Goal: Task Accomplishment & Management: Manage account settings

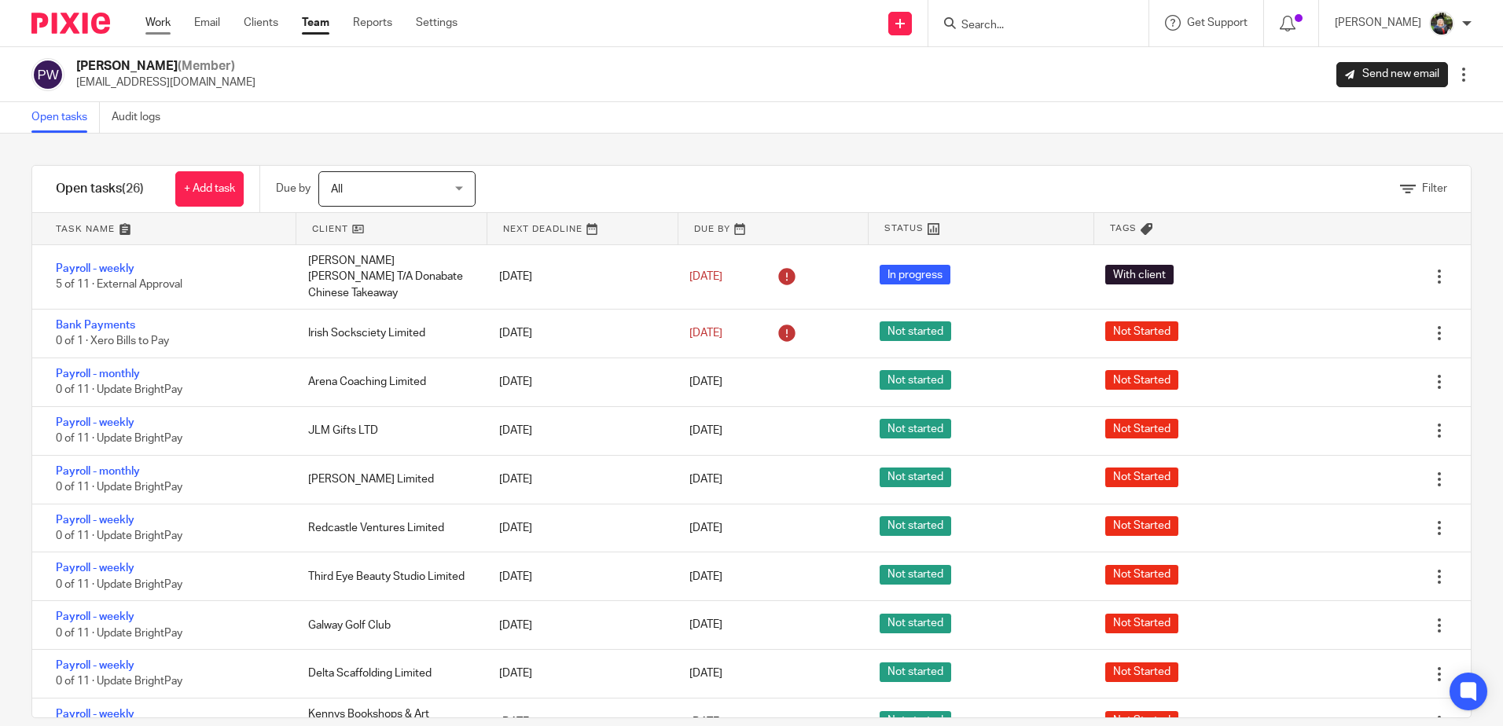
click at [160, 18] on link "Work" at bounding box center [157, 23] width 25 height 16
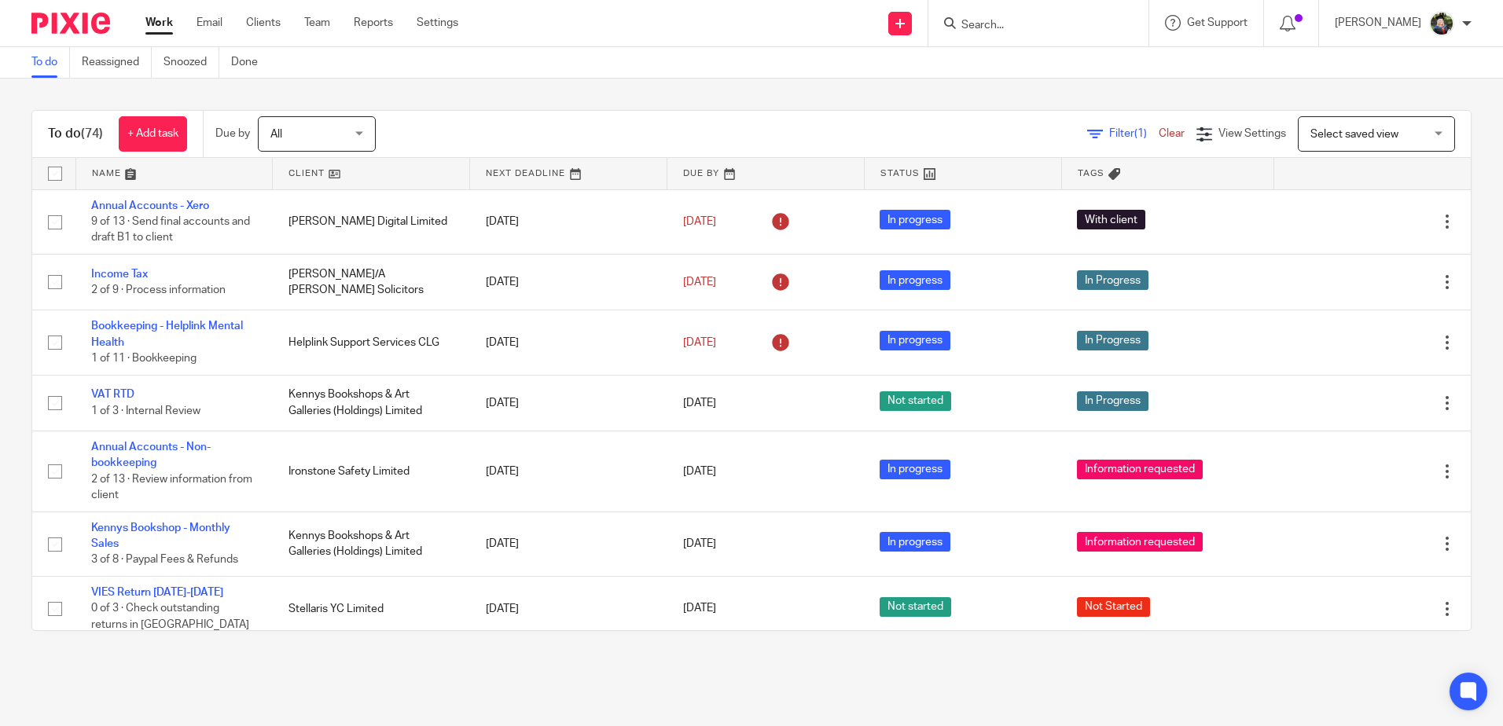
click at [1339, 123] on span "Select saved view" at bounding box center [1368, 133] width 115 height 33
click at [1219, 135] on span "View Settings" at bounding box center [1253, 133] width 68 height 11
click at [1075, 87] on div "To do (74) + Add task Due by All All Today Tomorrow This week Next week This mo…" at bounding box center [751, 371] width 1503 height 584
click at [1087, 132] on link "Filter (1)" at bounding box center [1123, 133] width 72 height 11
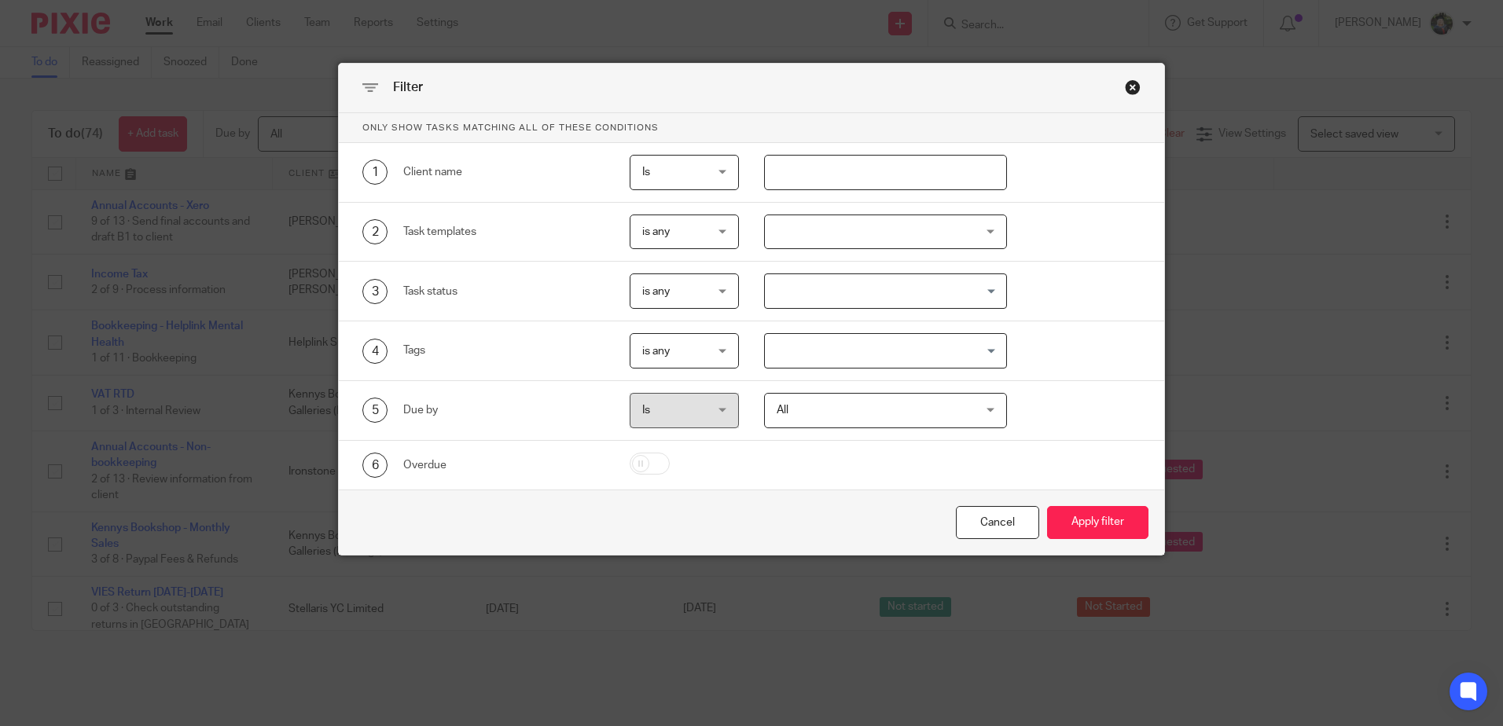
click at [816, 173] on input "text" at bounding box center [885, 172] width 243 height 35
type input "west myra"
click at [1103, 524] on button "Apply filter" at bounding box center [1097, 523] width 101 height 34
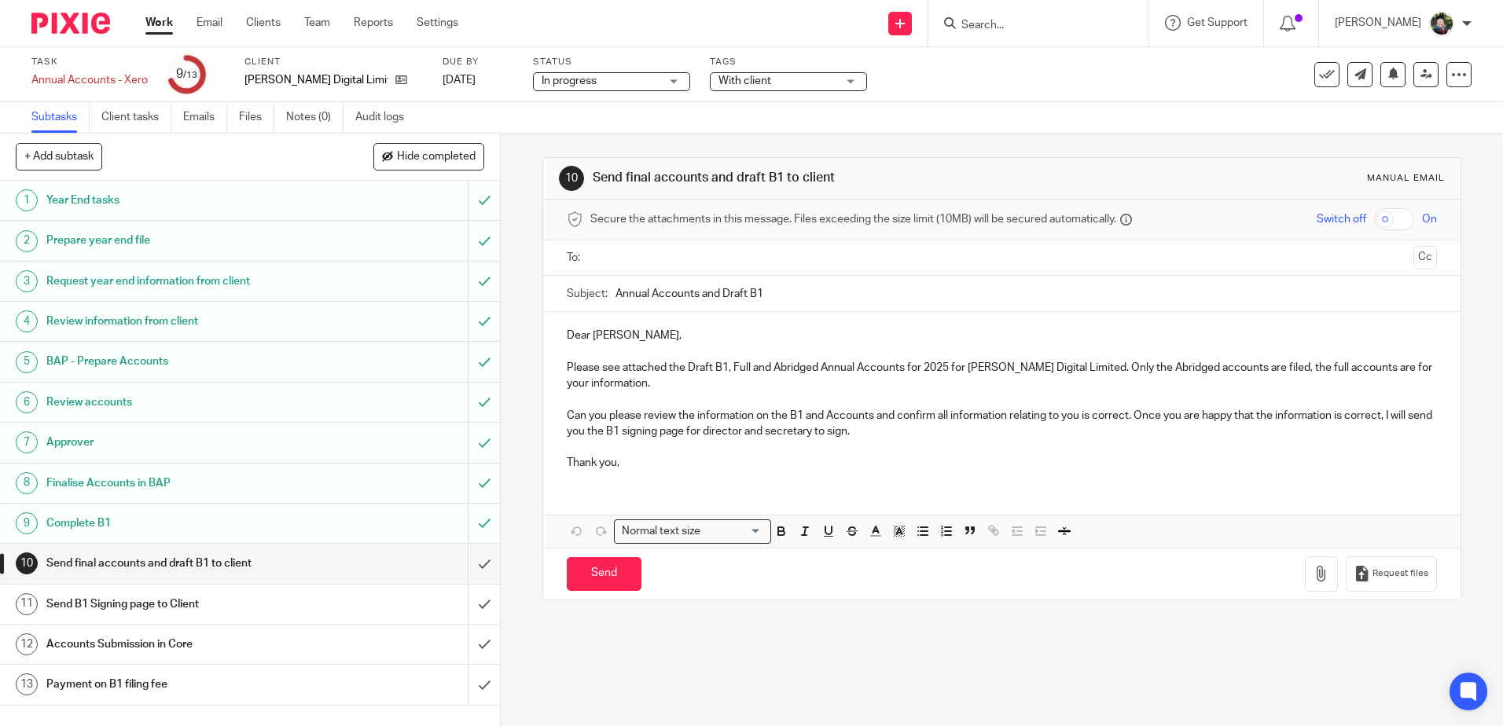
click at [585, 86] on span "In progress" at bounding box center [601, 81] width 118 height 17
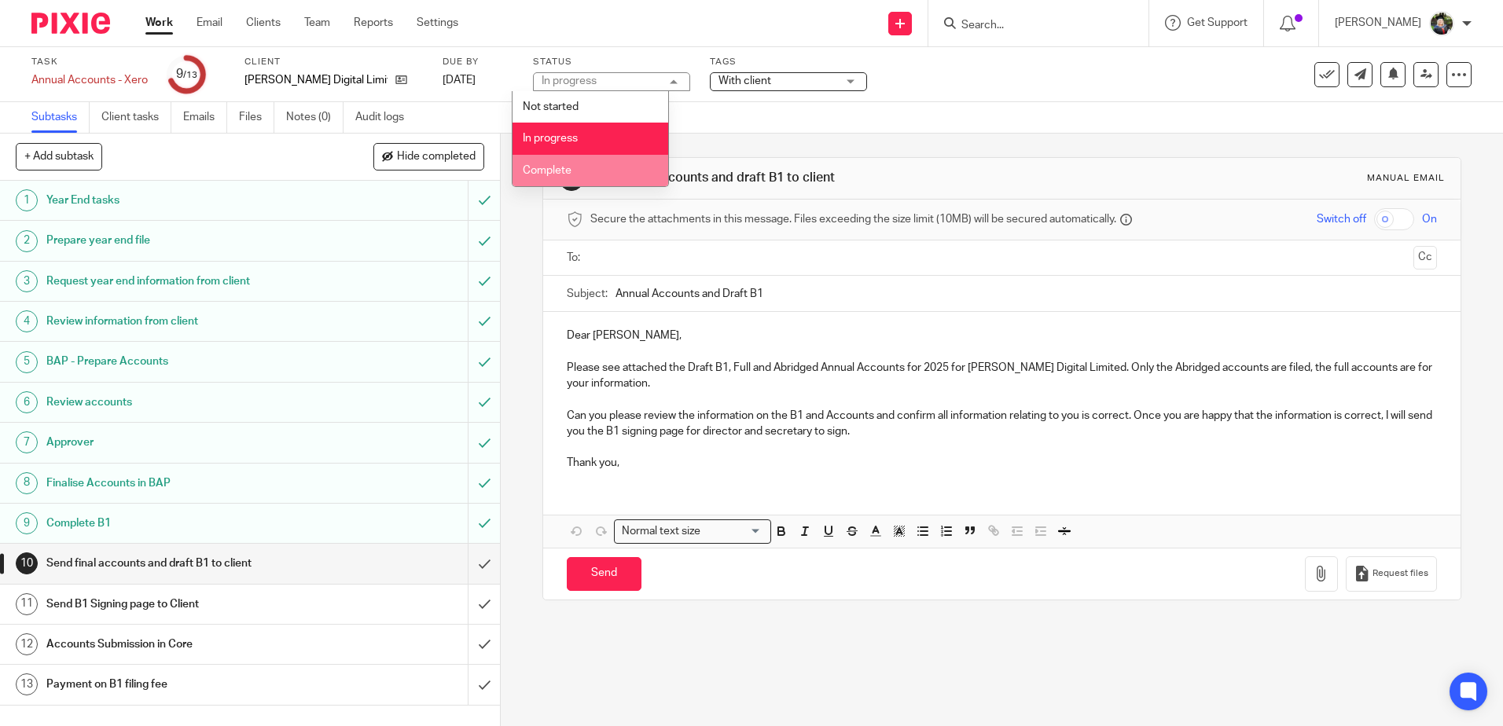
click at [576, 167] on li "Complete" at bounding box center [591, 171] width 156 height 32
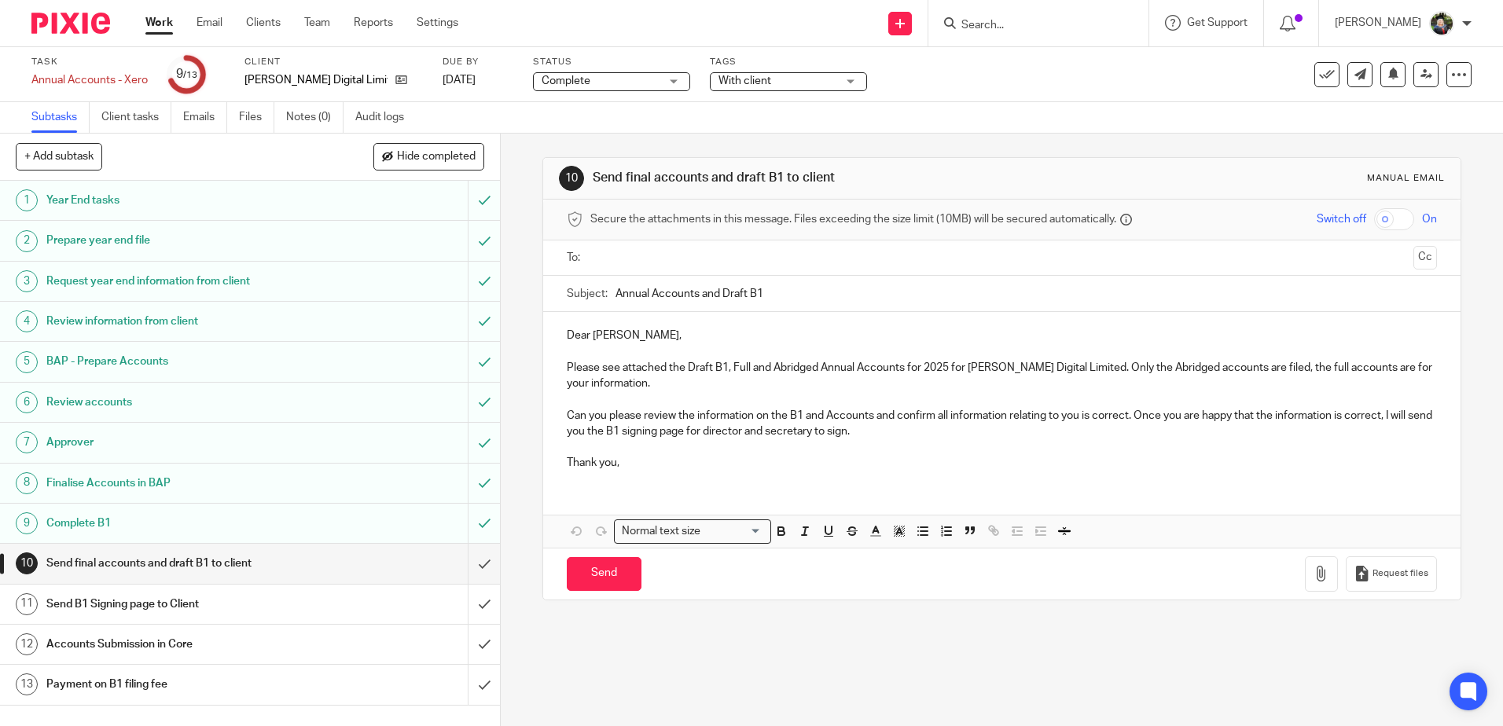
click at [719, 81] on span "With client" at bounding box center [745, 80] width 53 height 11
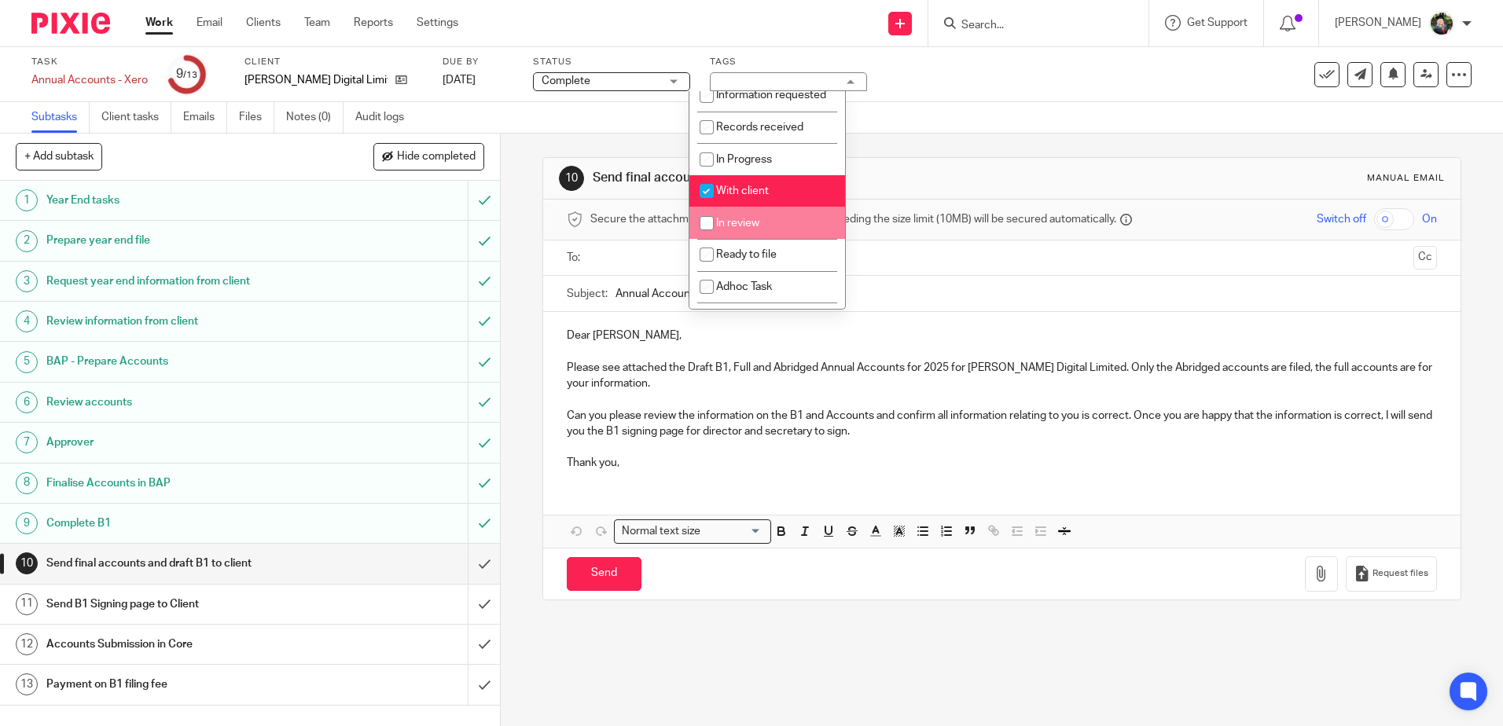
scroll to position [117, 0]
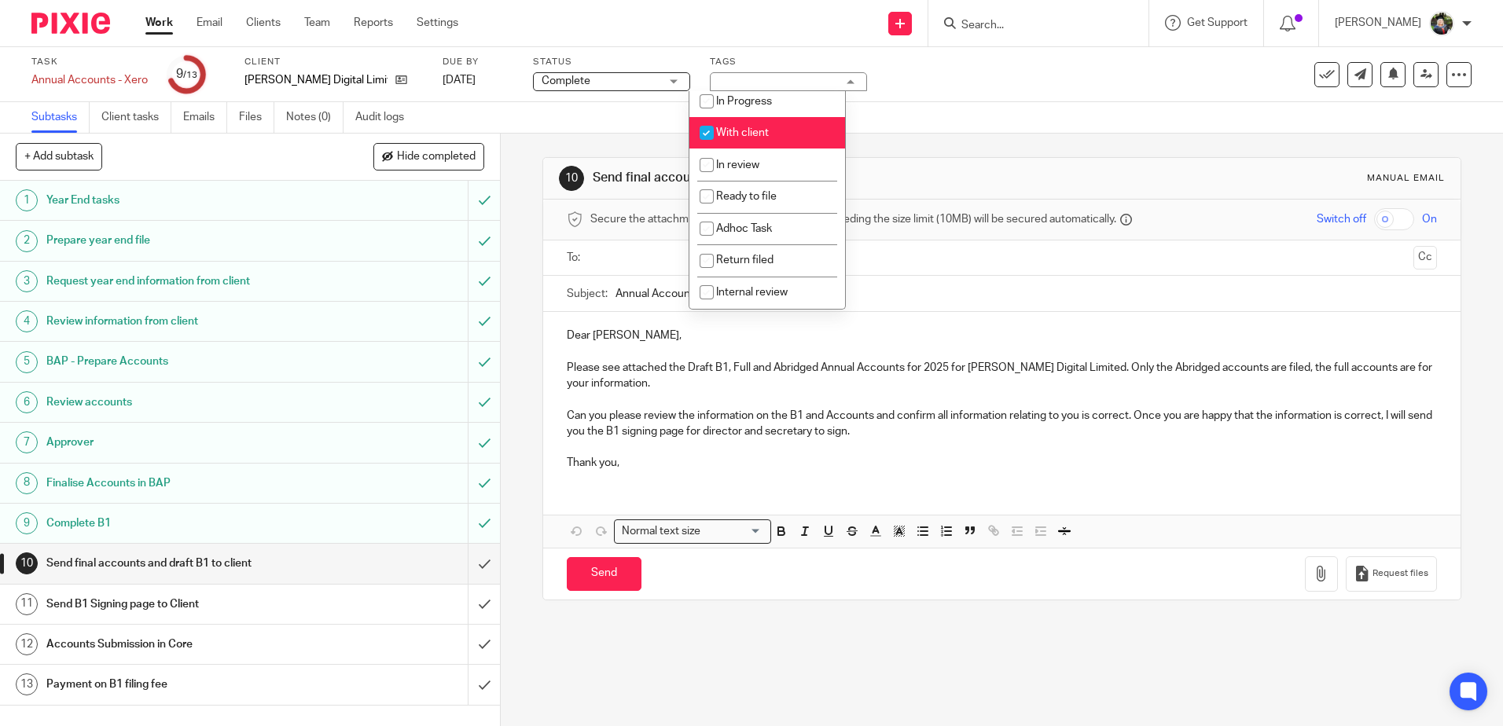
click at [761, 131] on span "With client" at bounding box center [742, 132] width 53 height 11
checkbox input "false"
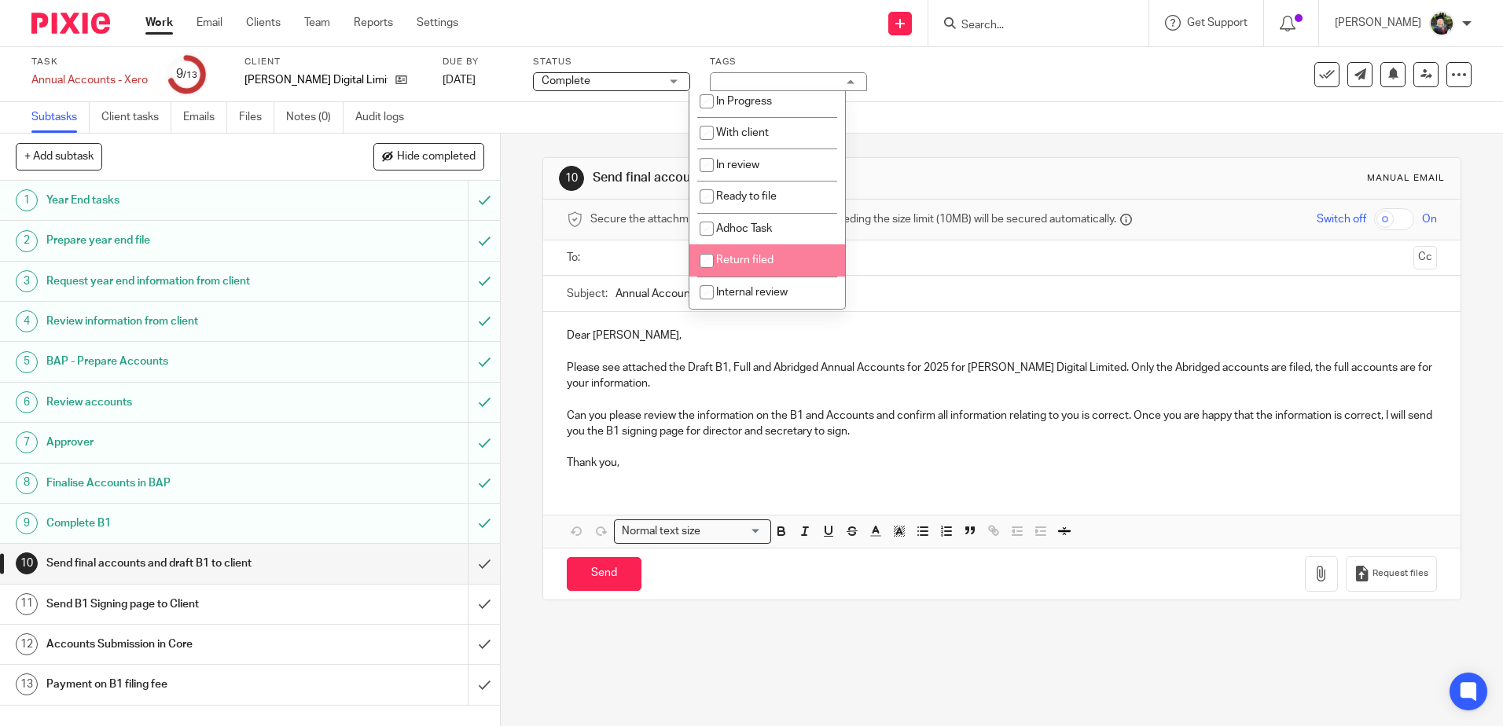
click at [763, 263] on span "Return filed" at bounding box center [744, 260] width 57 height 11
checkbox input "true"
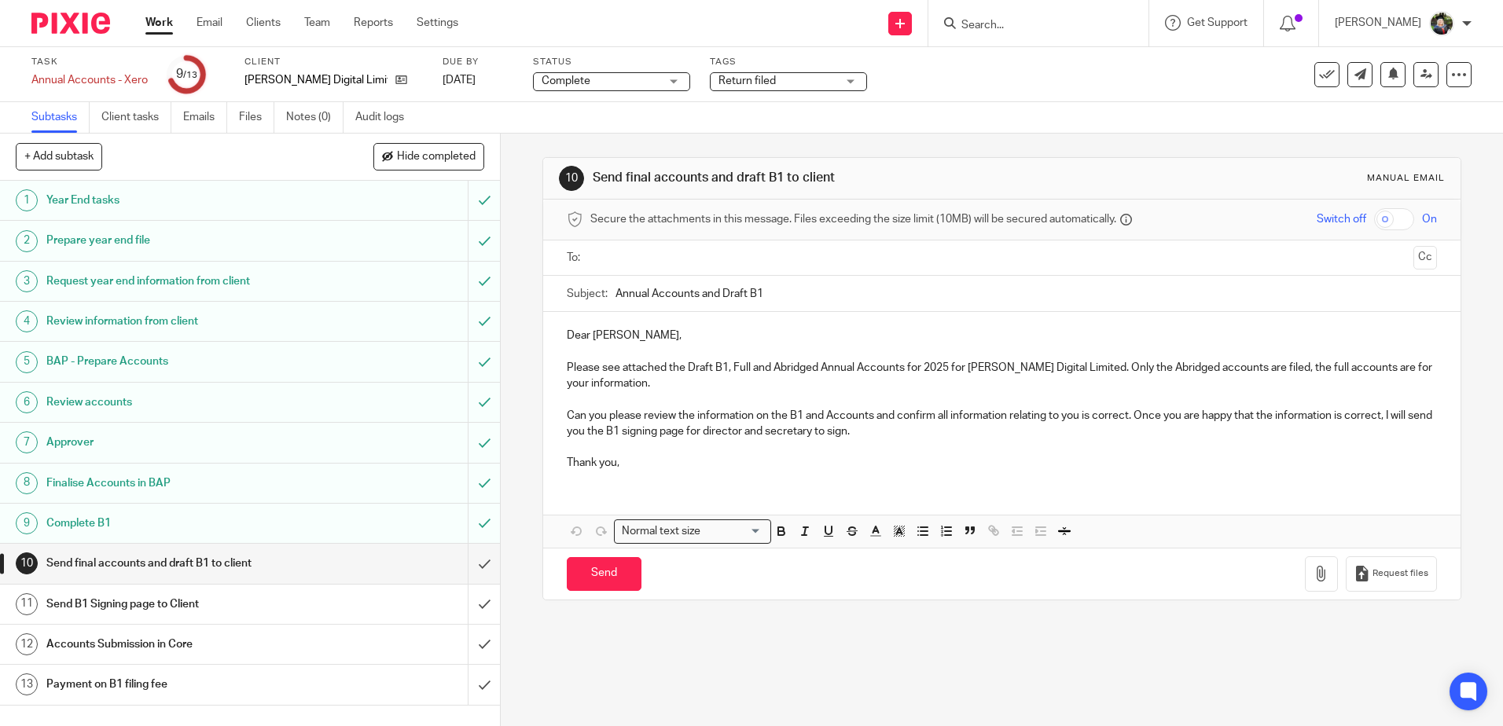
click at [517, 350] on div "10 Send final accounts and draft B1 to client Manual email Secure the attachmen…" at bounding box center [1002, 430] width 1002 height 593
click at [465, 561] on input "submit" at bounding box center [250, 563] width 500 height 39
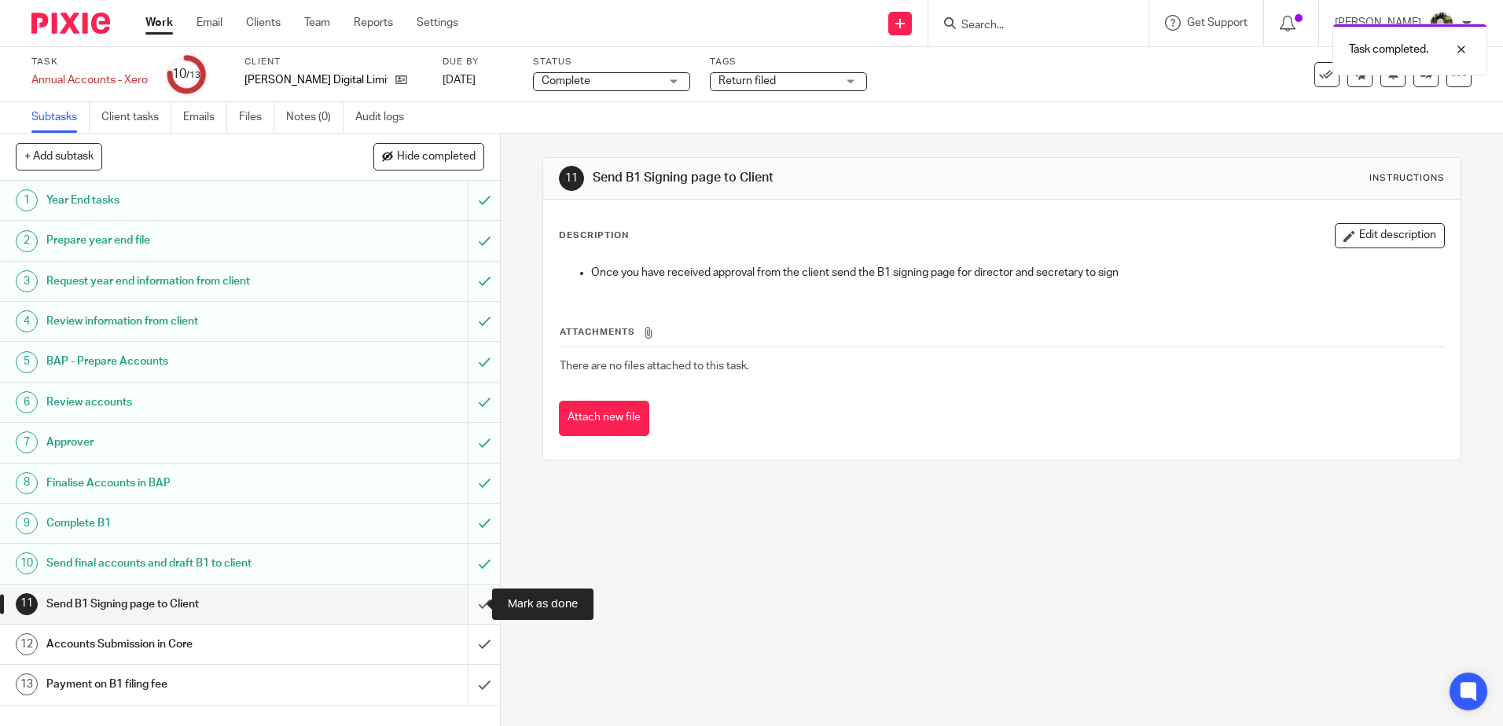
click at [476, 599] on input "submit" at bounding box center [250, 604] width 500 height 39
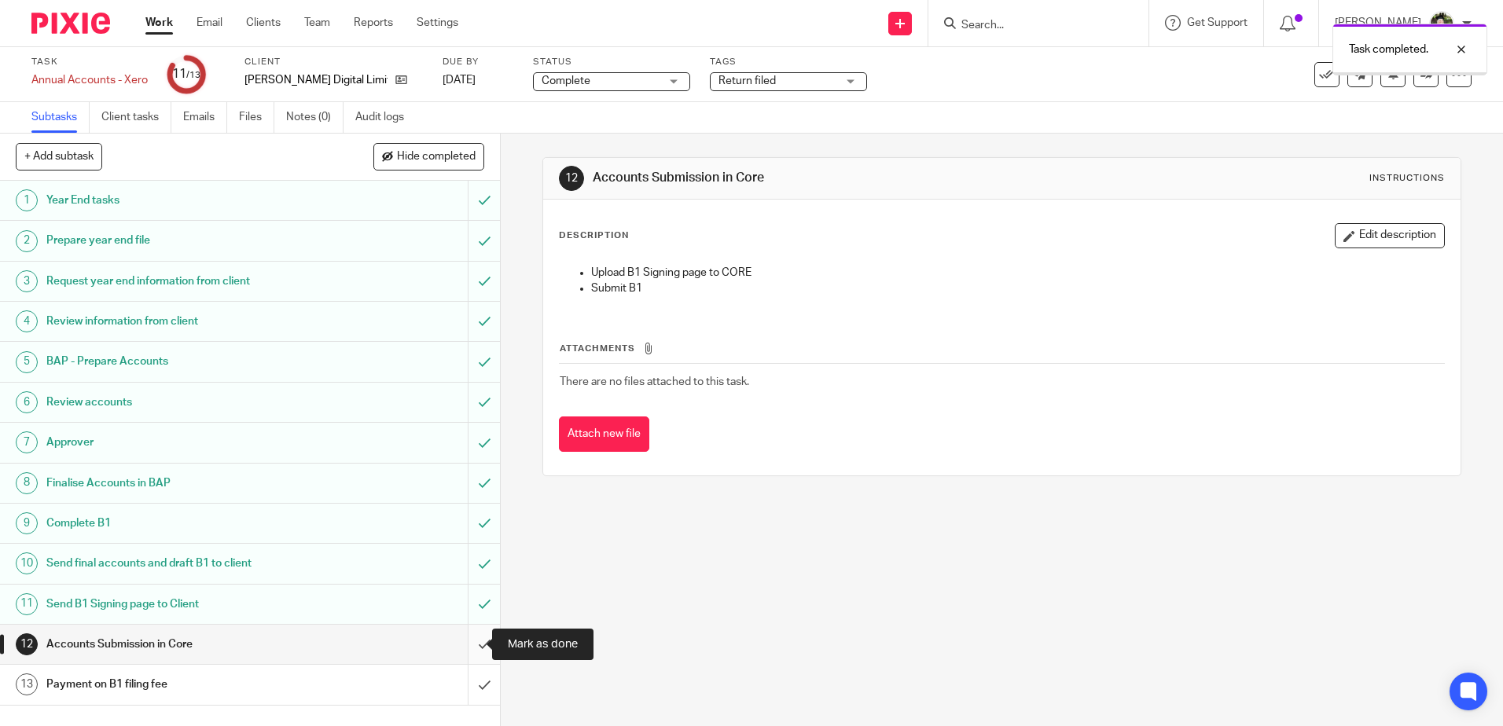
click at [469, 641] on input "submit" at bounding box center [250, 644] width 500 height 39
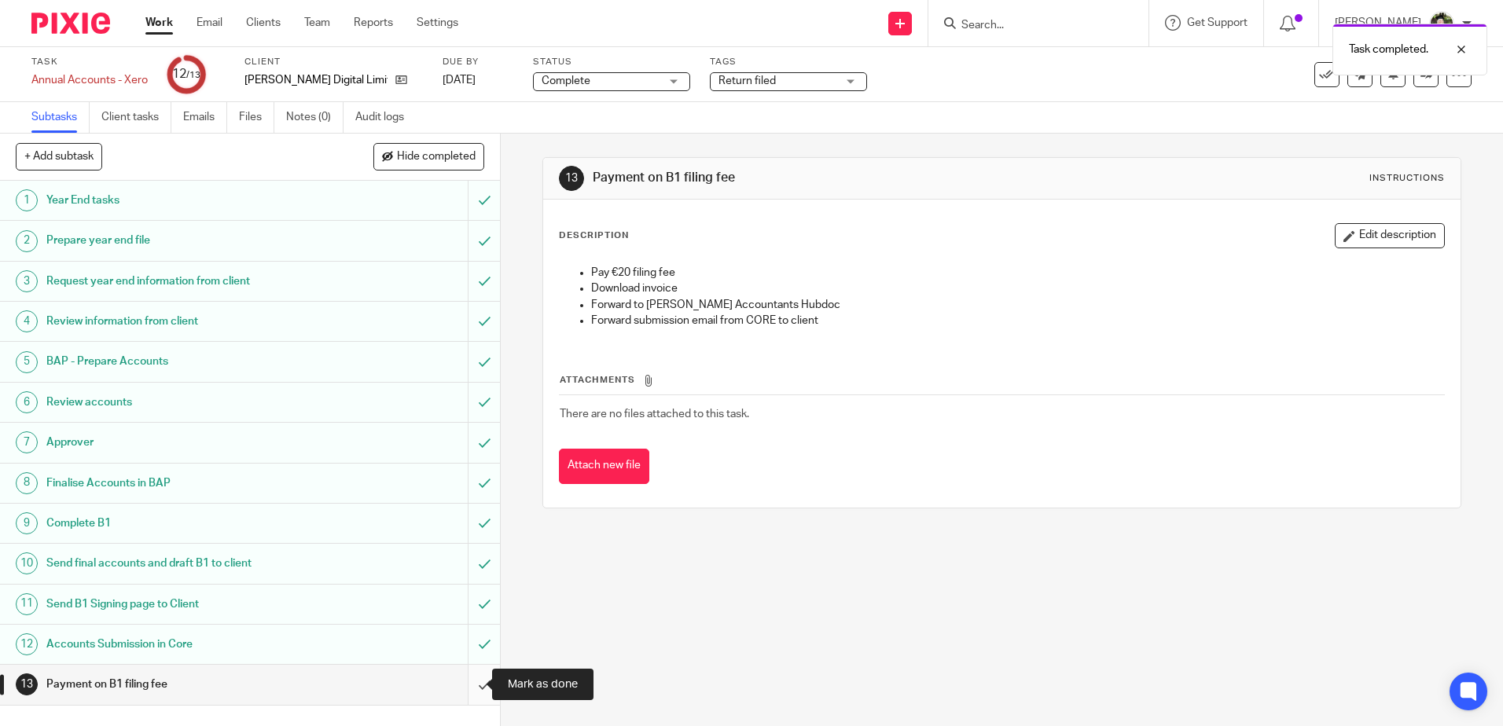
click at [469, 679] on input "submit" at bounding box center [250, 684] width 500 height 39
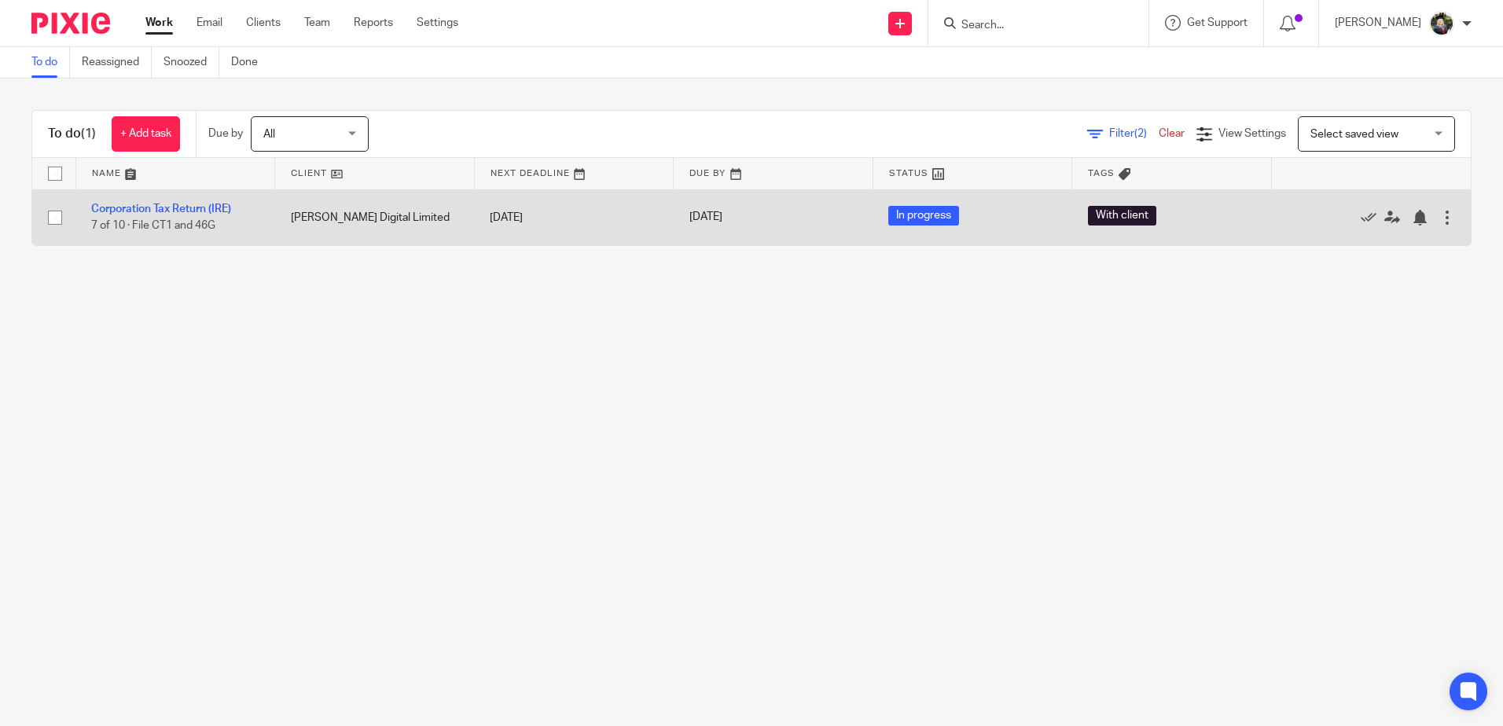
click at [175, 202] on td "Corporation Tax Return (IRE) 7 of 10 · File CT1 and 46G" at bounding box center [175, 217] width 200 height 56
click at [175, 211] on link "Corporation Tax Return (IRE)" at bounding box center [161, 209] width 140 height 11
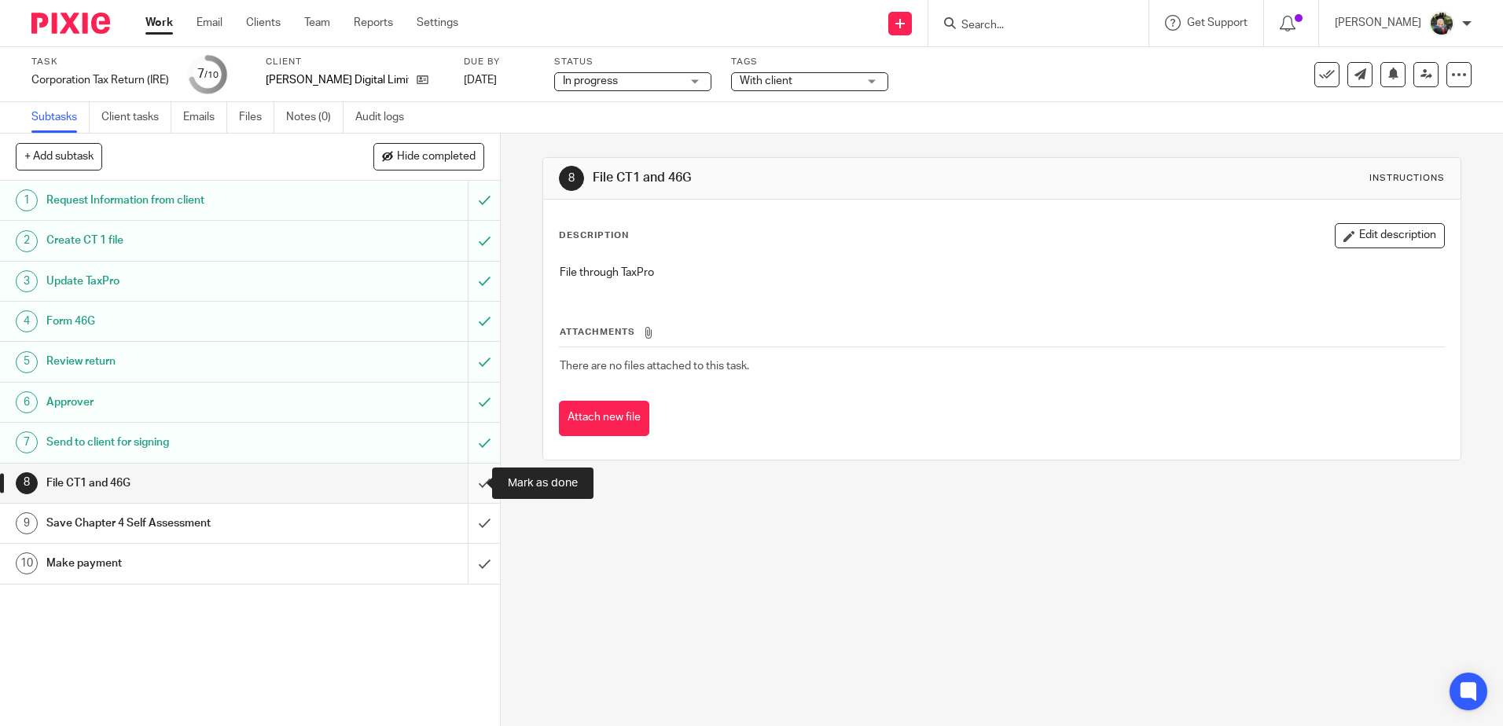
click at [465, 488] on input "submit" at bounding box center [250, 483] width 500 height 39
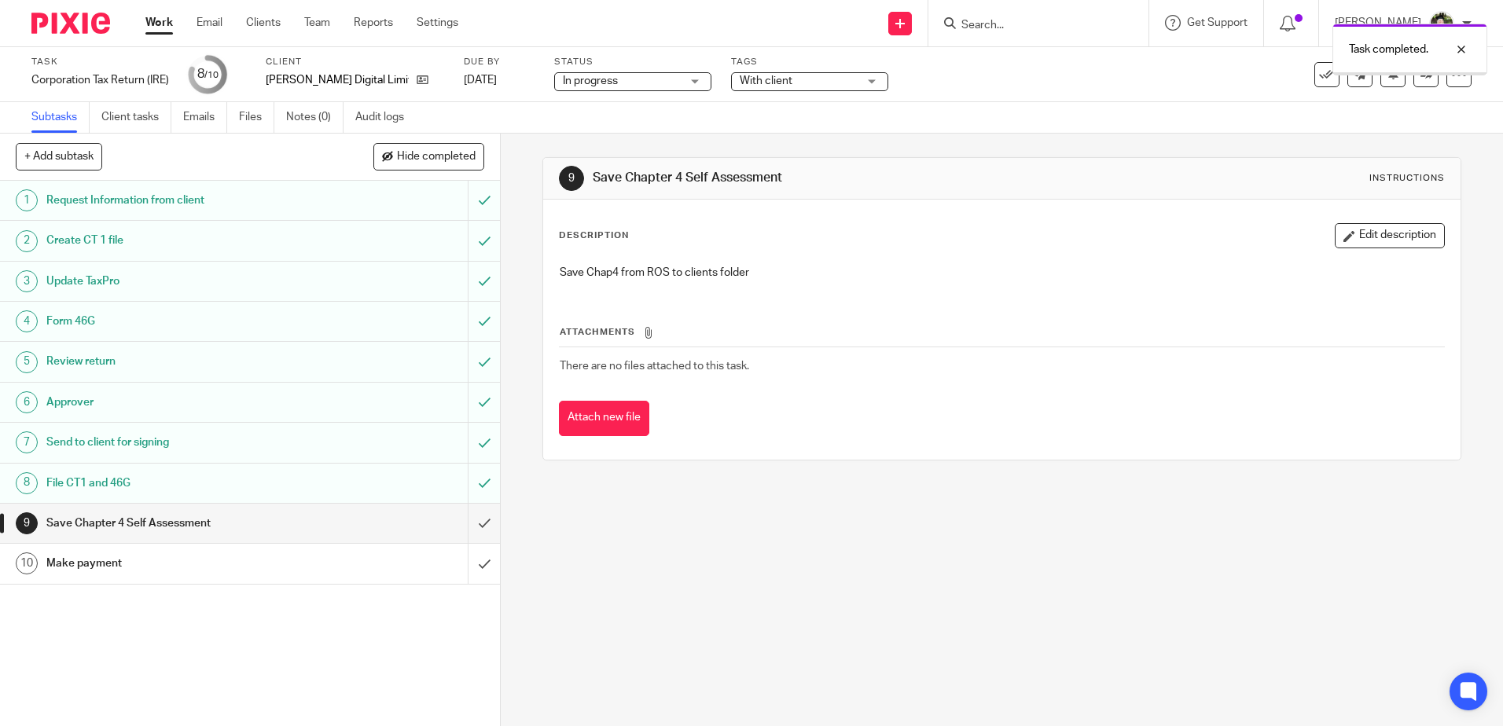
click at [616, 73] on span "In progress" at bounding box center [622, 81] width 118 height 17
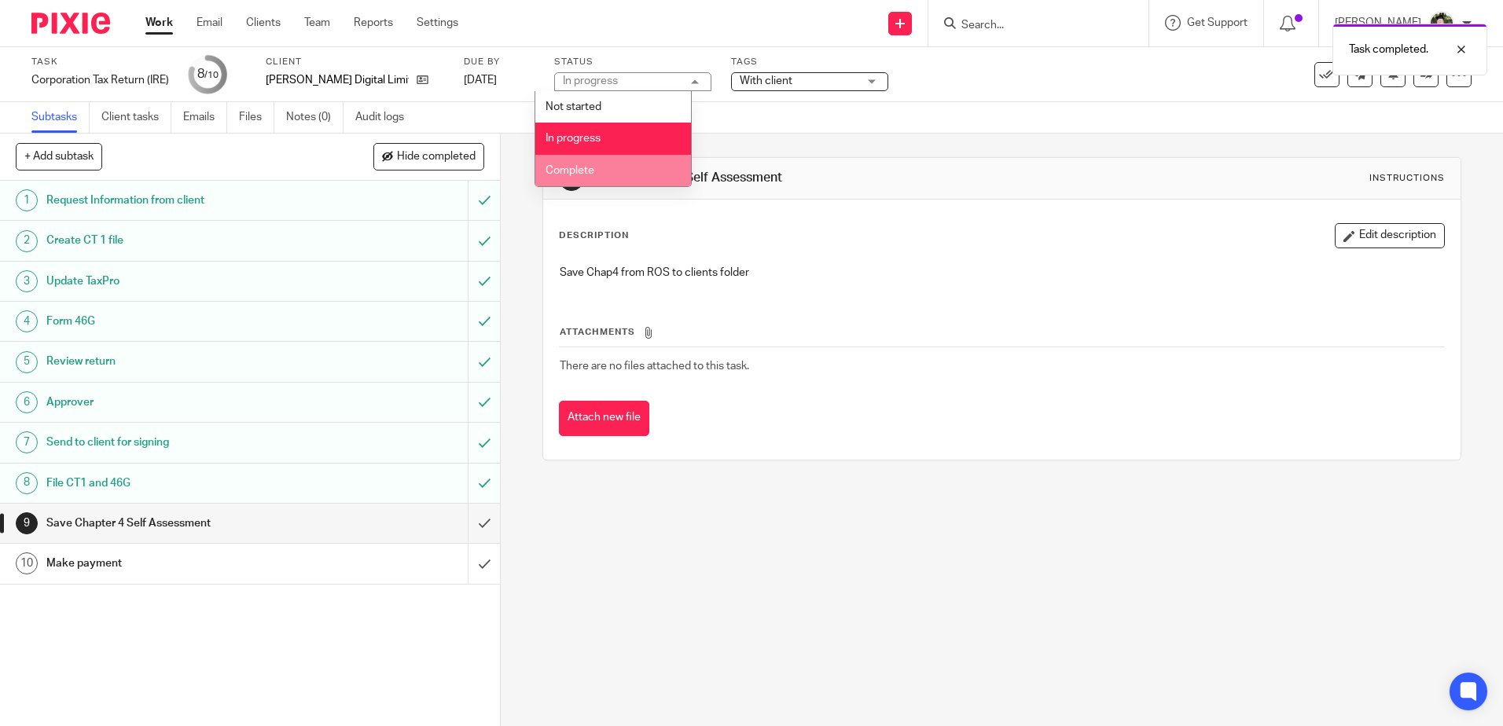
click at [585, 174] on span "Complete" at bounding box center [570, 170] width 49 height 11
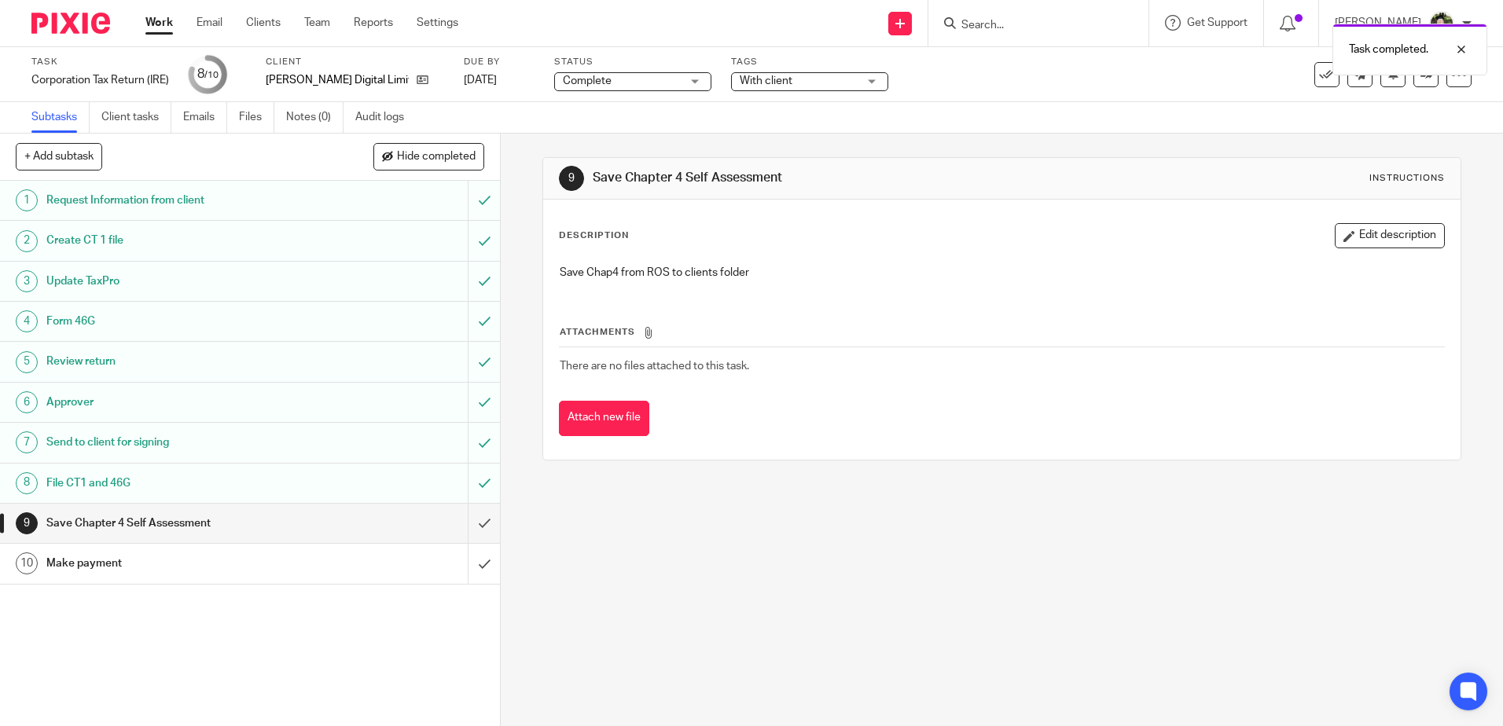
click at [784, 90] on div "With client" at bounding box center [809, 81] width 157 height 19
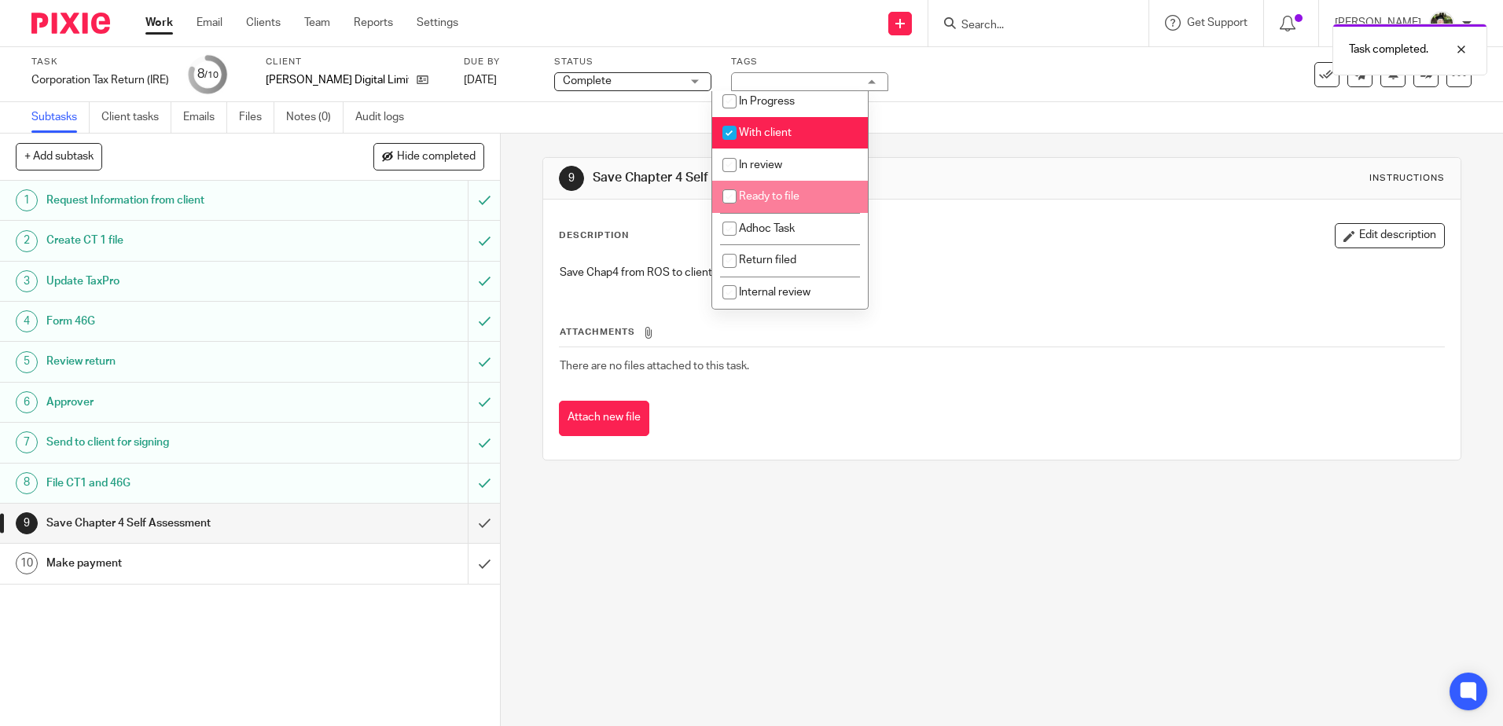
scroll to position [117, 0]
click at [777, 131] on span "With client" at bounding box center [765, 132] width 53 height 11
checkbox input "false"
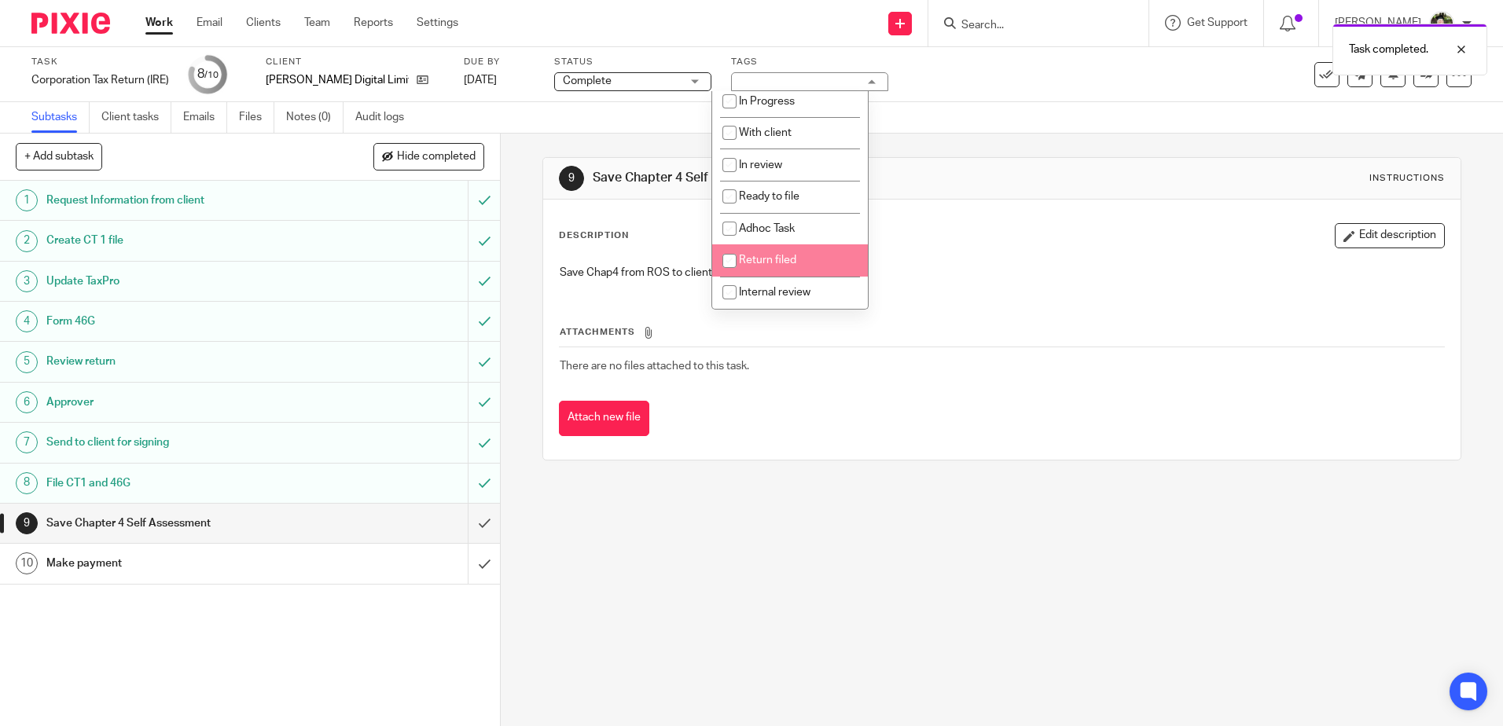
click at [792, 269] on li "Return filed" at bounding box center [790, 260] width 156 height 32
checkbox input "true"
click at [1004, 190] on div "9 Save Chapter 4 Self Assessment Instructions" at bounding box center [1001, 178] width 885 height 25
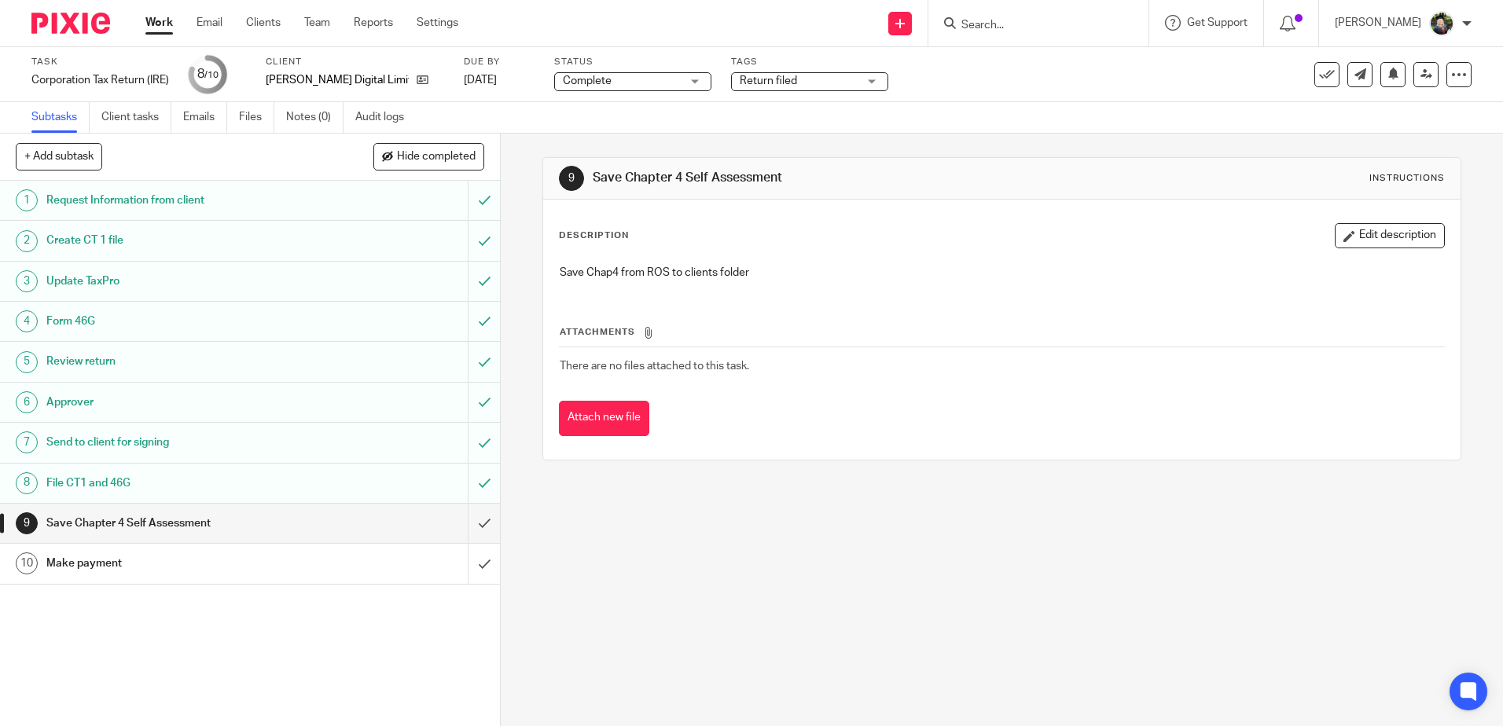
click at [186, 557] on h1 "Make payment" at bounding box center [181, 564] width 270 height 24
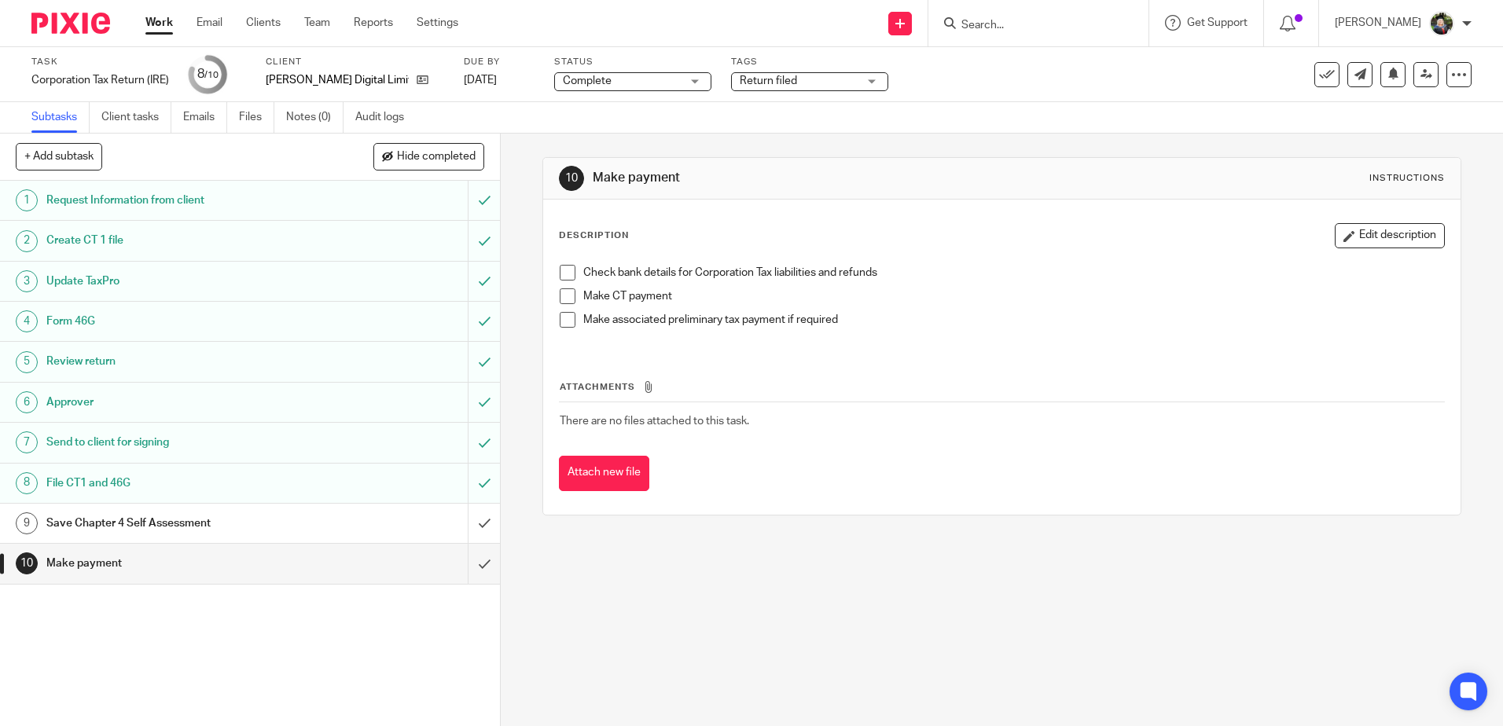
click at [195, 520] on h1 "Save Chapter 4 Self Assessment" at bounding box center [181, 524] width 270 height 24
